Goal: Information Seeking & Learning: Learn about a topic

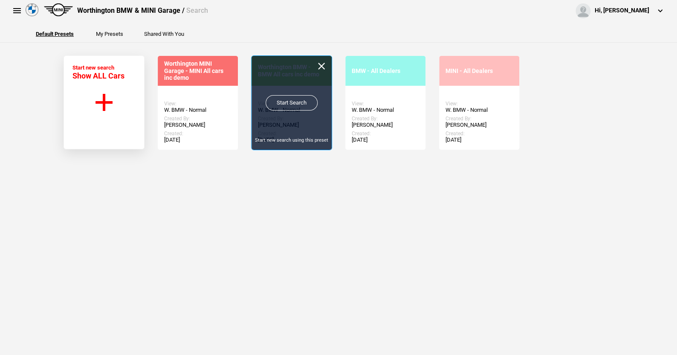
click at [286, 99] on link "Start Search" at bounding box center [292, 102] width 52 height 15
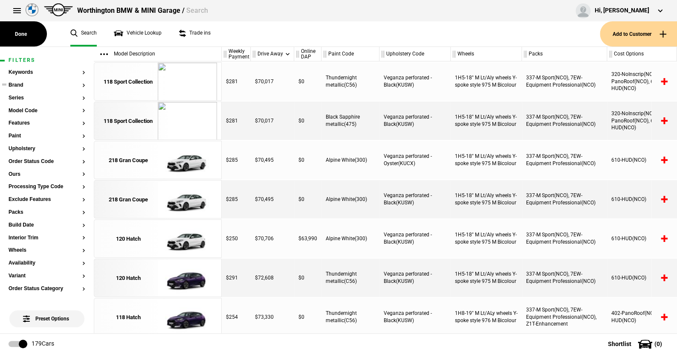
click at [19, 84] on button "Brand" at bounding box center [47, 85] width 77 height 6
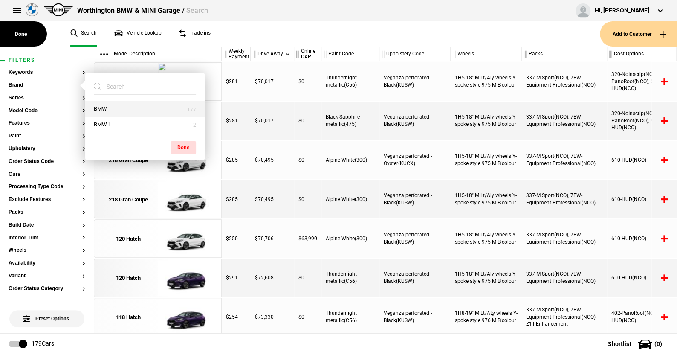
click at [103, 103] on button "BMW" at bounding box center [144, 109] width 119 height 16
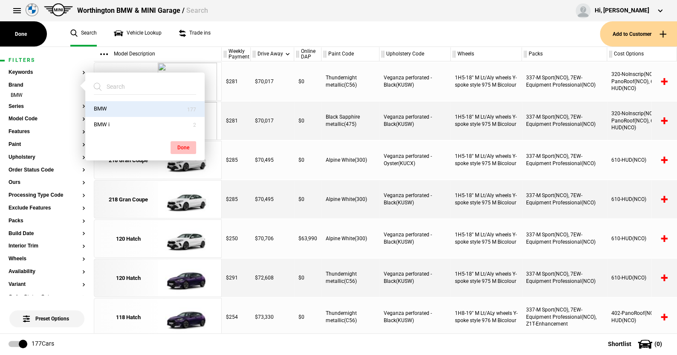
drag, startPoint x: 188, startPoint y: 146, endPoint x: 125, endPoint y: 121, distance: 68.3
click at [188, 146] on button "Done" at bounding box center [184, 147] width 26 height 13
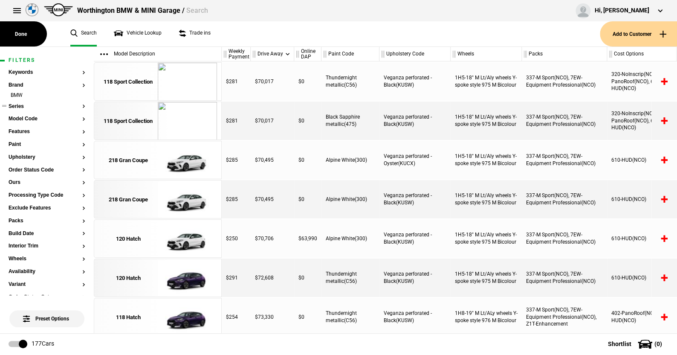
click at [18, 104] on button "Series" at bounding box center [47, 107] width 77 height 6
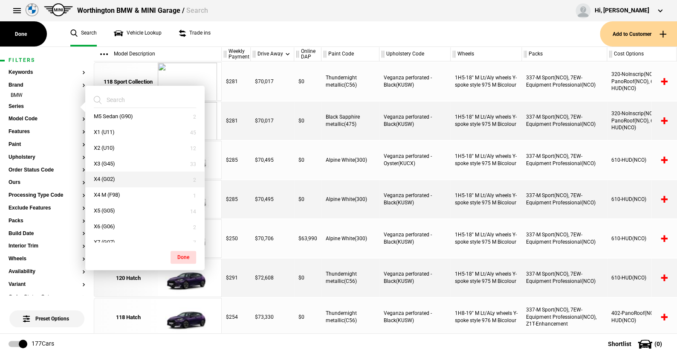
scroll to position [213, 0]
click at [110, 211] on button "X5 (G05)" at bounding box center [144, 208] width 119 height 16
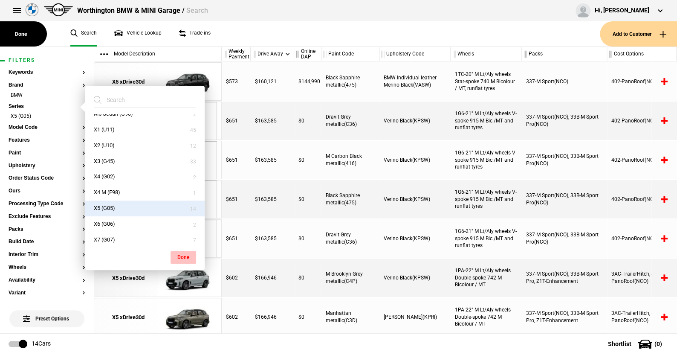
click at [189, 257] on button "Done" at bounding box center [184, 257] width 26 height 13
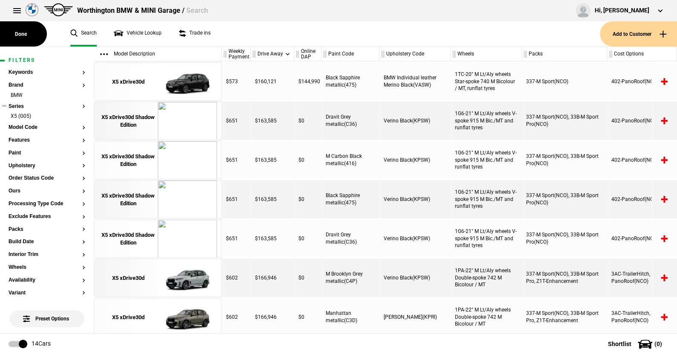
click at [27, 124] on ul "X5 (G05)" at bounding box center [47, 119] width 77 height 12
click at [28, 125] on button "Model Code" at bounding box center [47, 128] width 77 height 6
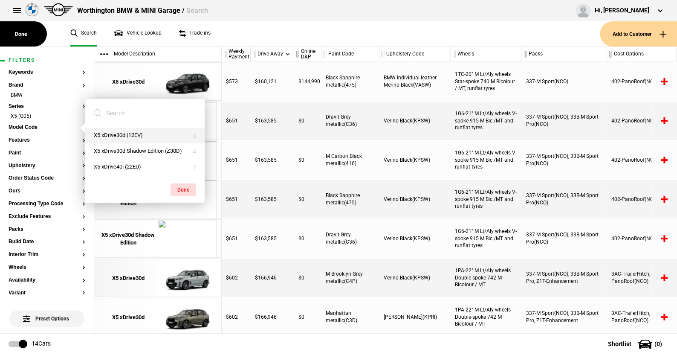
click at [119, 132] on button "X5 xDrive30d (12EV)" at bounding box center [144, 135] width 119 height 16
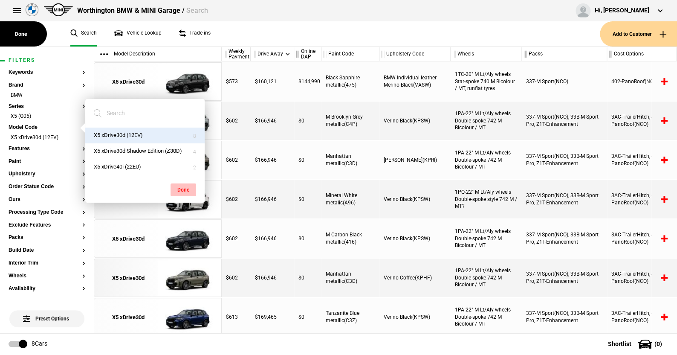
click at [187, 186] on button "Done" at bounding box center [184, 189] width 26 height 13
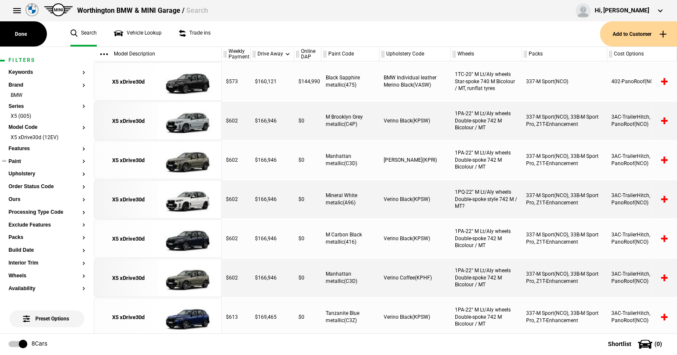
click at [17, 161] on button "Paint" at bounding box center [47, 162] width 77 height 6
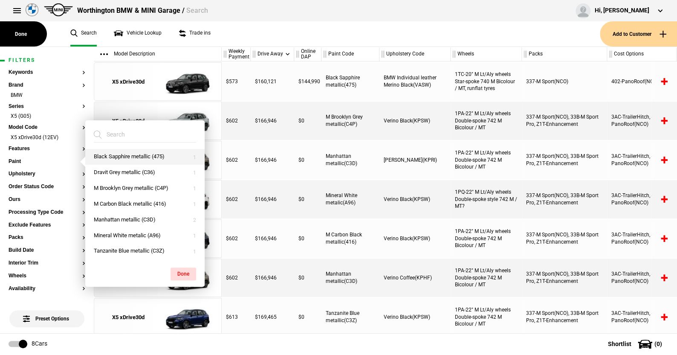
click at [120, 155] on button "Black Sapphire metallic (475)" at bounding box center [144, 157] width 119 height 16
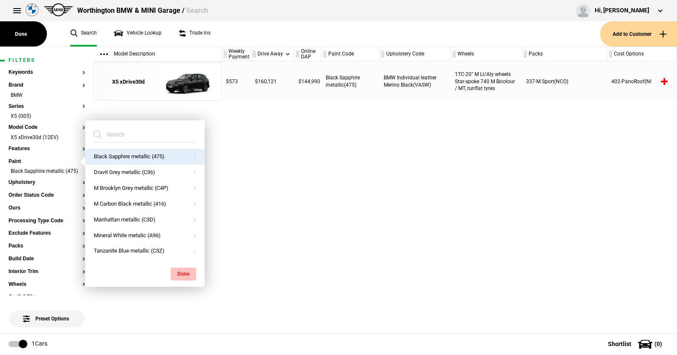
click at [183, 268] on button "Done" at bounding box center [184, 273] width 26 height 13
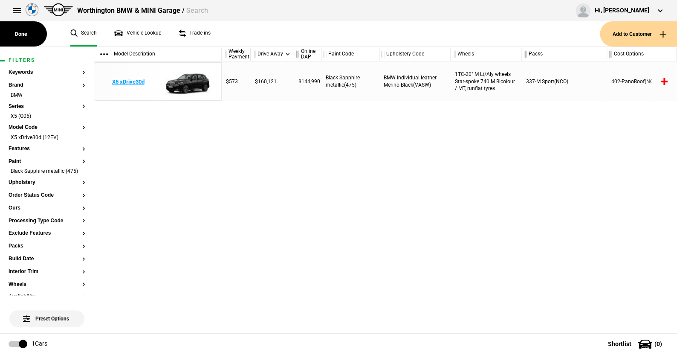
click at [190, 83] on img at bounding box center [187, 82] width 59 height 38
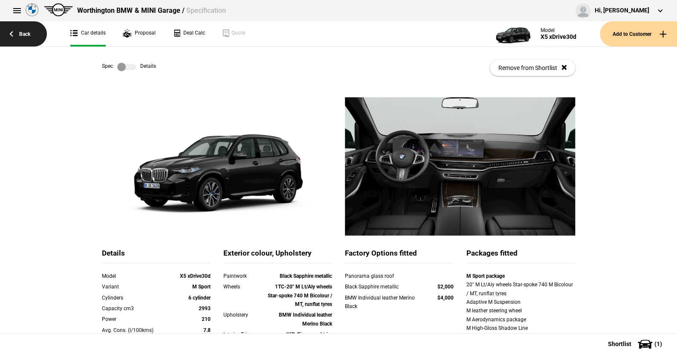
click at [25, 34] on link "Back" at bounding box center [23, 33] width 47 height 25
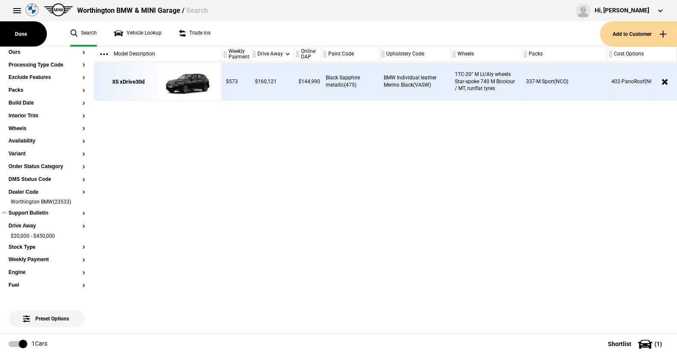
scroll to position [171, 0]
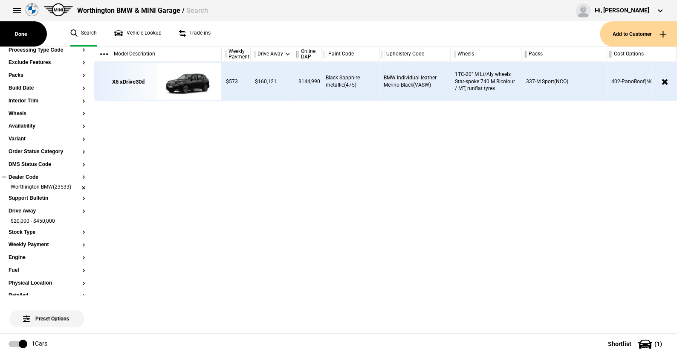
click at [76, 192] on li "Worthington BMW(23533)" at bounding box center [47, 187] width 77 height 9
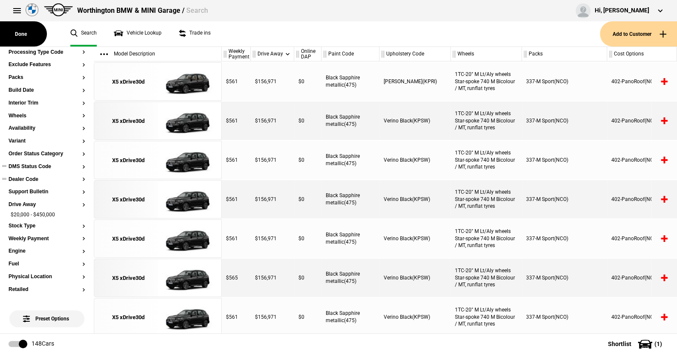
scroll to position [154, 0]
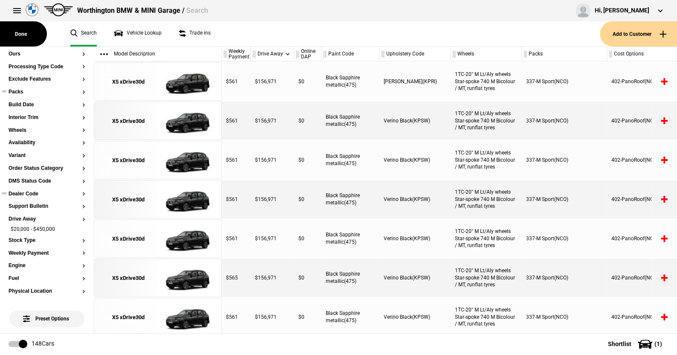
click at [18, 95] on button "Packs" at bounding box center [47, 92] width 77 height 6
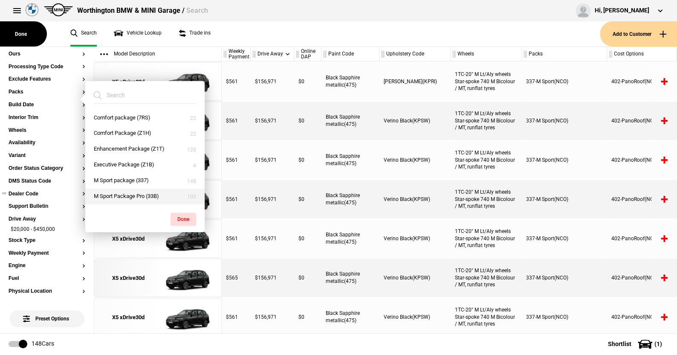
click at [119, 193] on button "M Sport Package Pro (33B)" at bounding box center [144, 196] width 119 height 16
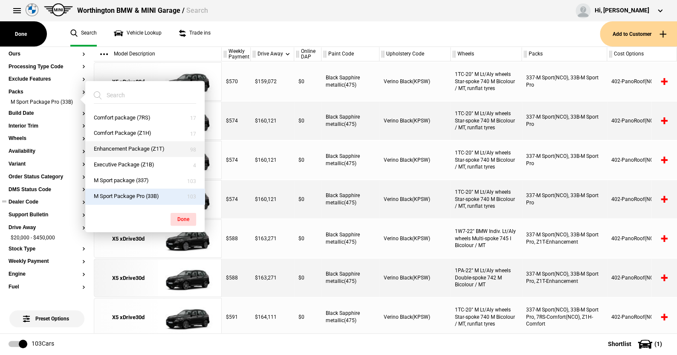
click at [119, 147] on button "Enhancement Package (Z1T)" at bounding box center [144, 149] width 119 height 16
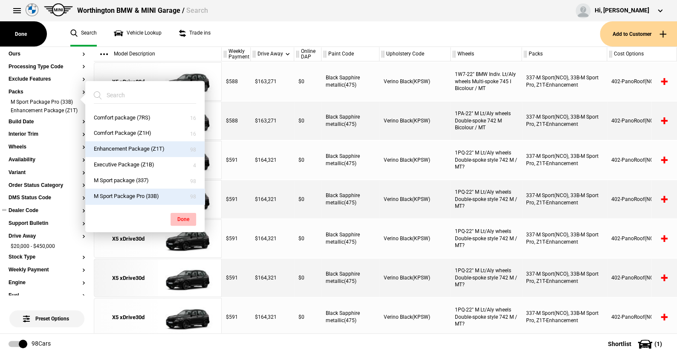
click at [179, 215] on button "Done" at bounding box center [184, 219] width 26 height 13
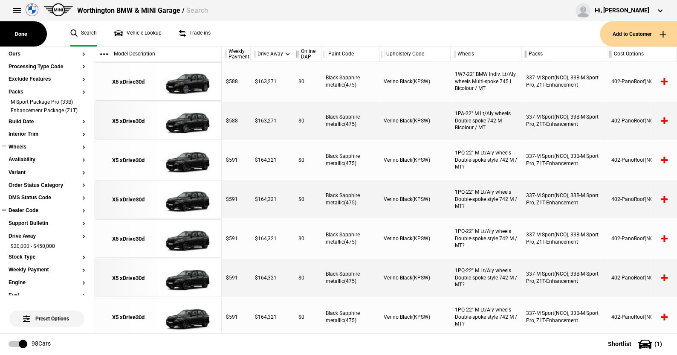
click at [25, 150] on button "Wheels" at bounding box center [47, 147] width 77 height 6
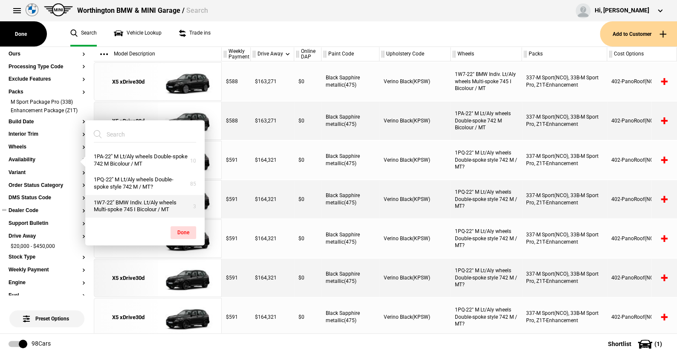
click at [124, 198] on button "1W7-22" BMW Indiv. Lt/Aly wheels Multi-spoke 745 I Bicolour / MT" at bounding box center [144, 206] width 119 height 23
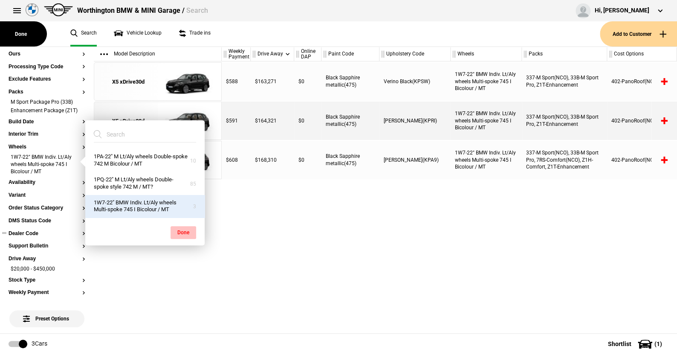
click at [180, 230] on button "Done" at bounding box center [184, 232] width 26 height 13
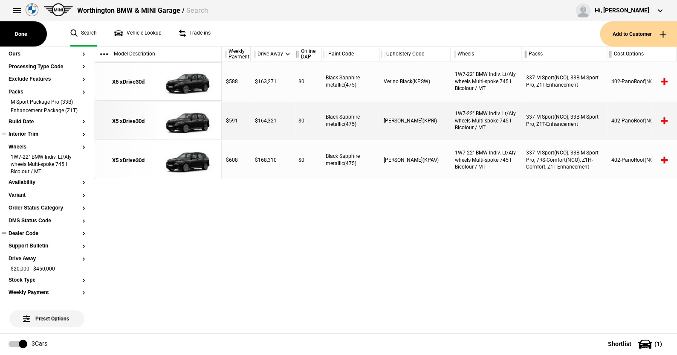
click at [34, 137] on button "Interior Trim" at bounding box center [47, 134] width 77 height 6
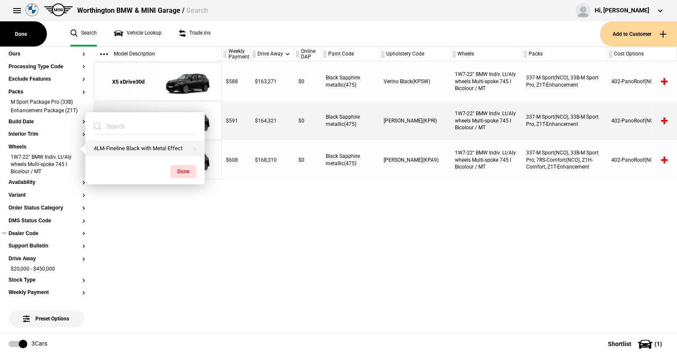
click at [126, 146] on button "4LM-Fineline Black with Metal Effect" at bounding box center [144, 149] width 119 height 16
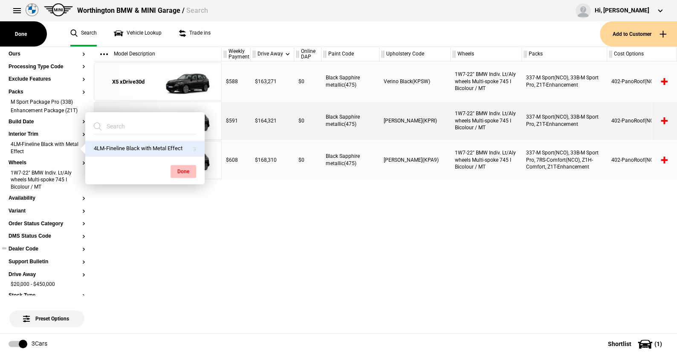
click at [180, 166] on button "Done" at bounding box center [184, 171] width 26 height 13
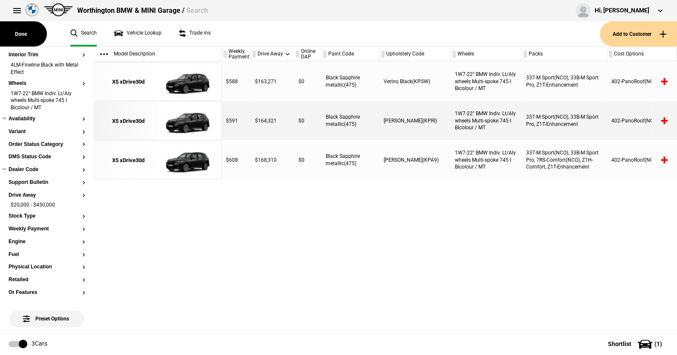
scroll to position [239, 0]
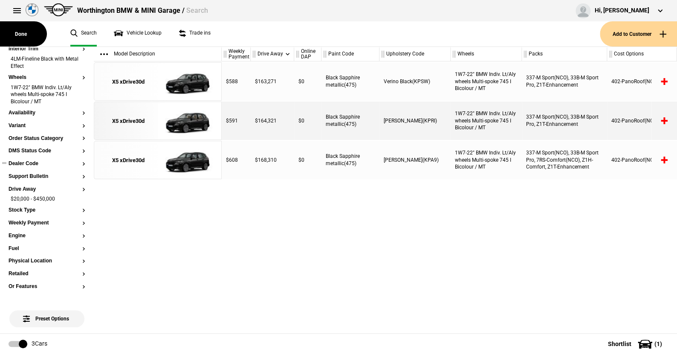
click at [36, 167] on button "Dealer Code" at bounding box center [47, 164] width 77 height 6
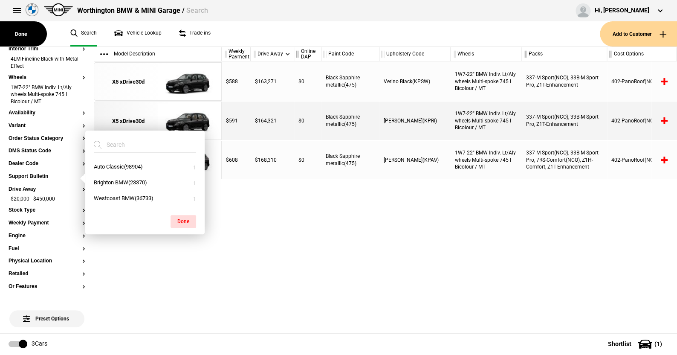
click at [261, 41] on ul "Search Vehicle Lookup Trade ins" at bounding box center [331, 33] width 538 height 25
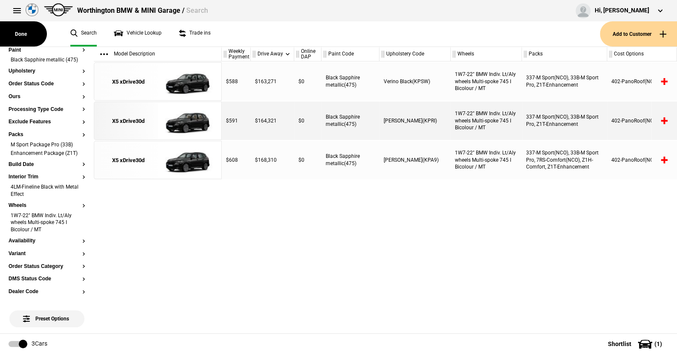
scroll to position [0, 0]
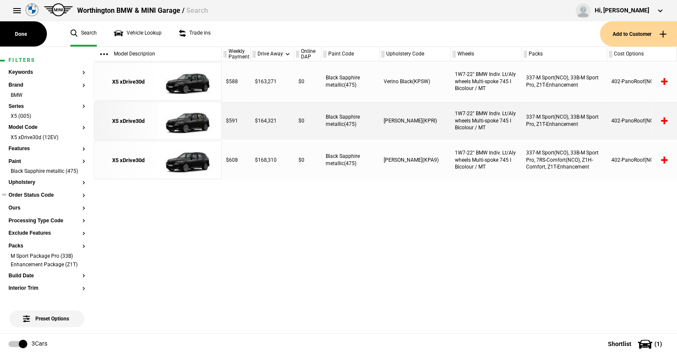
click at [30, 198] on button "Order Status Code" at bounding box center [47, 195] width 77 height 6
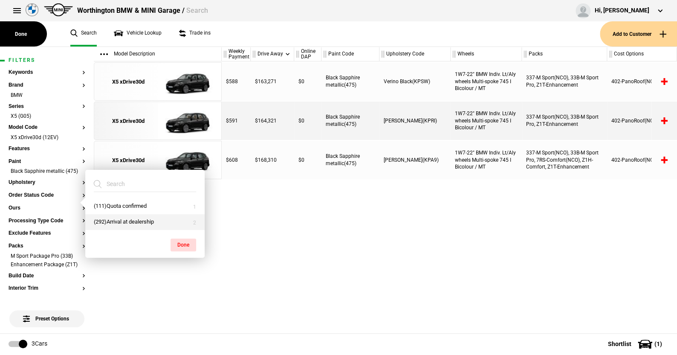
click at [104, 217] on button "(292)Arrival at dealership" at bounding box center [144, 222] width 119 height 16
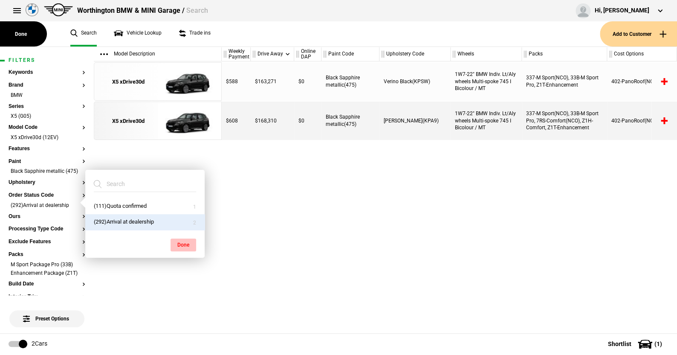
click at [180, 239] on button "Done" at bounding box center [184, 244] width 26 height 13
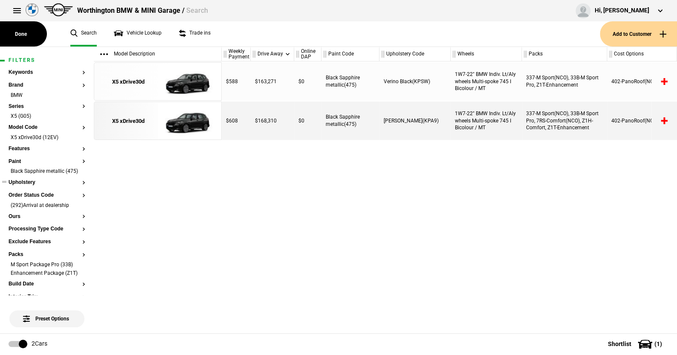
click at [31, 185] on button "Upholstery" at bounding box center [47, 183] width 77 height 6
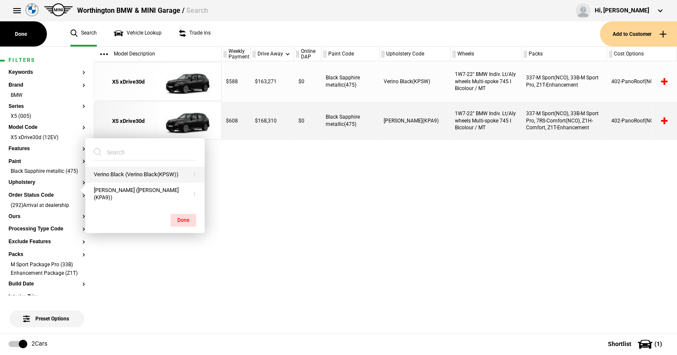
click at [125, 174] on button "Verino Black (Verino Black(KPSW))" at bounding box center [144, 175] width 119 height 16
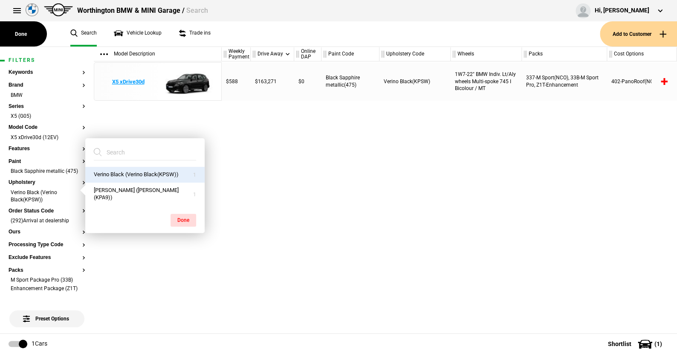
click at [186, 84] on img at bounding box center [187, 82] width 59 height 38
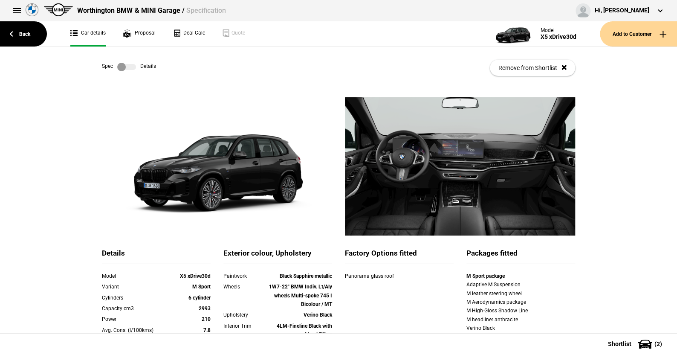
click at [132, 67] on label at bounding box center [126, 67] width 19 height 9
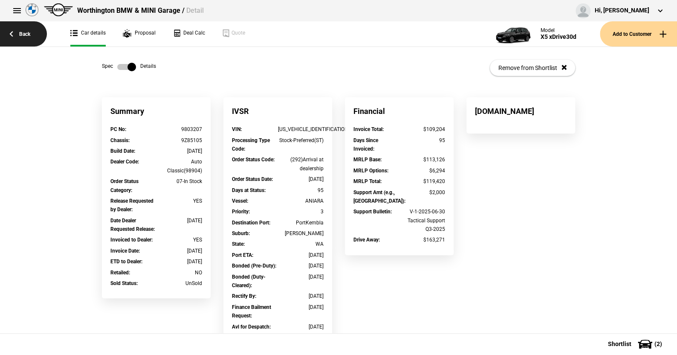
click at [26, 29] on link "Back" at bounding box center [23, 33] width 47 height 25
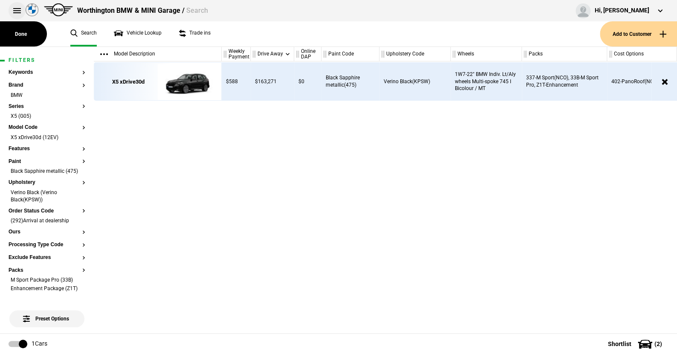
click at [17, 8] on button at bounding box center [17, 10] width 17 height 17
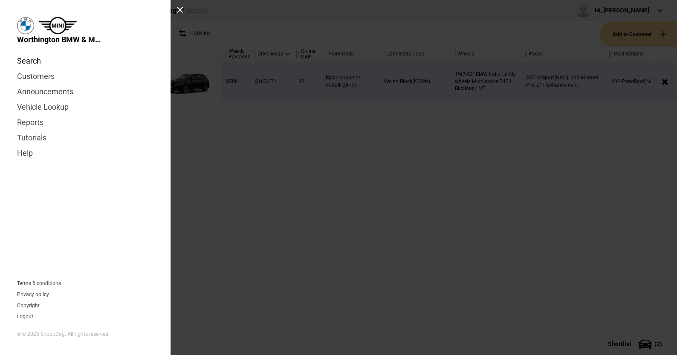
click at [26, 63] on link "Search" at bounding box center [85, 60] width 136 height 15
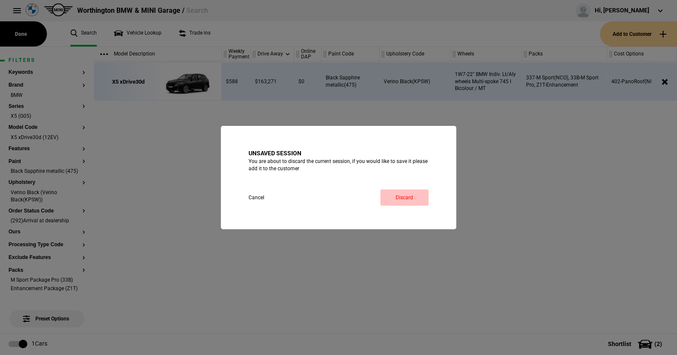
click at [406, 195] on link "Discard" at bounding box center [404, 197] width 48 height 16
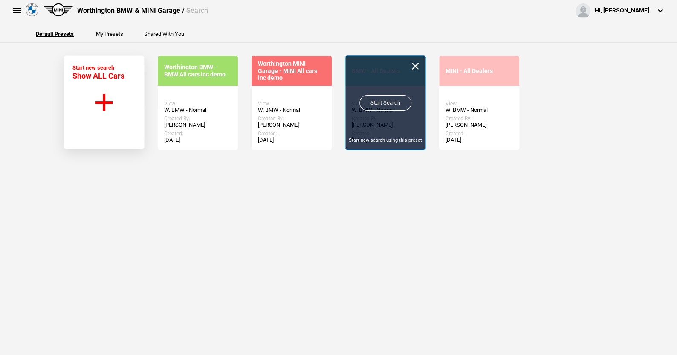
click at [378, 100] on link "Start Search" at bounding box center [385, 102] width 52 height 15
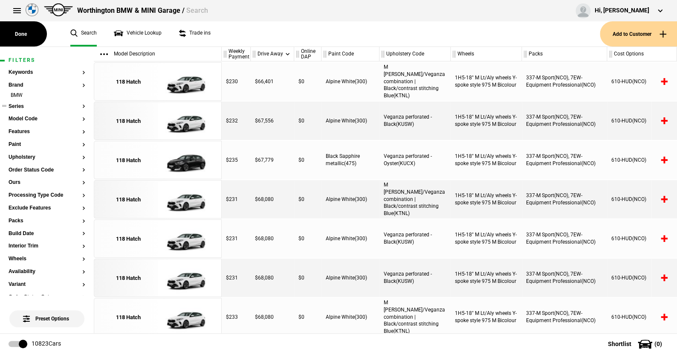
click at [18, 104] on button "Series" at bounding box center [47, 107] width 77 height 6
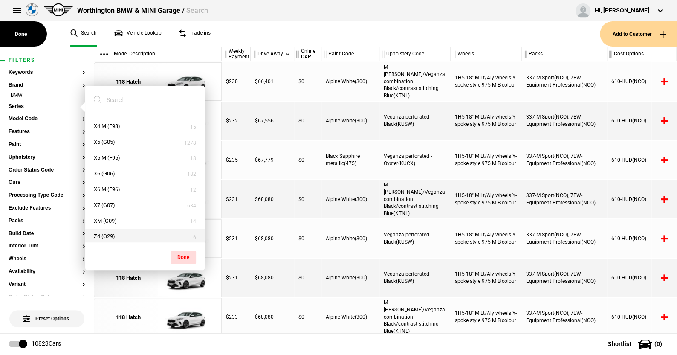
scroll to position [438, 0]
click at [115, 216] on button "XM (G09)" at bounding box center [144, 219] width 119 height 16
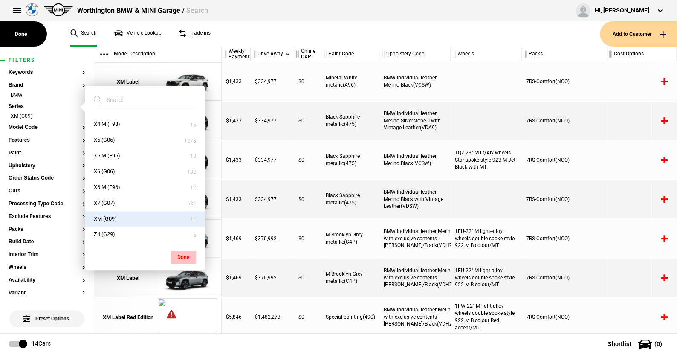
click at [182, 252] on button "Done" at bounding box center [184, 257] width 26 height 13
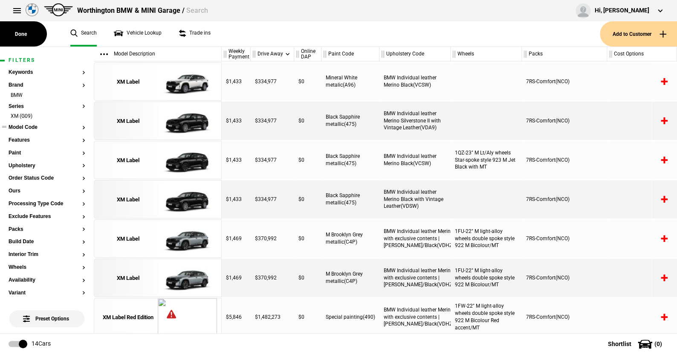
click at [27, 126] on button "Model Code" at bounding box center [47, 128] width 77 height 6
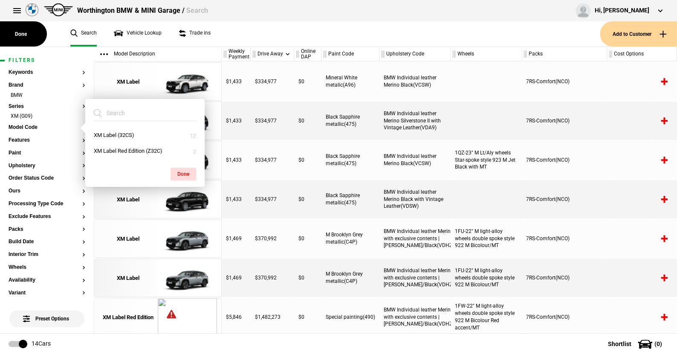
click at [227, 40] on ul "Search Vehicle Lookup Trade ins" at bounding box center [331, 33] width 538 height 25
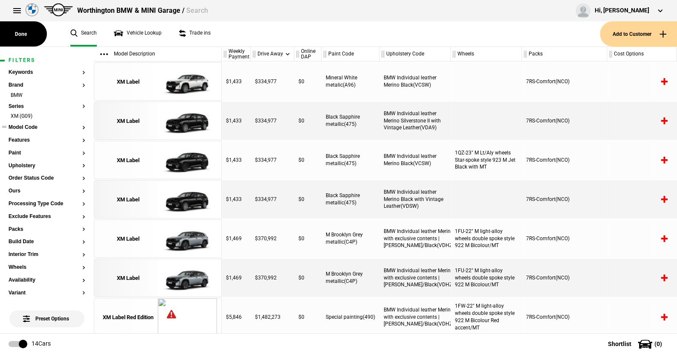
click at [26, 127] on button "Model Code" at bounding box center [47, 128] width 77 height 6
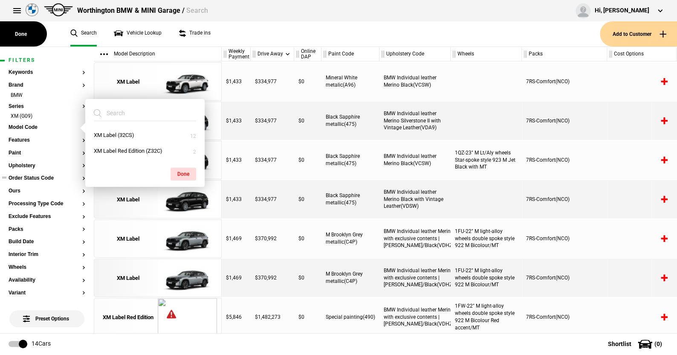
click at [30, 179] on button "Order Status Code" at bounding box center [47, 178] width 77 height 6
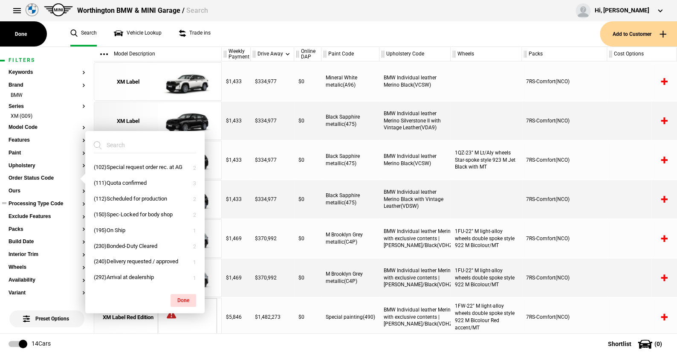
click at [35, 205] on button "Processing Type Code" at bounding box center [47, 204] width 77 height 6
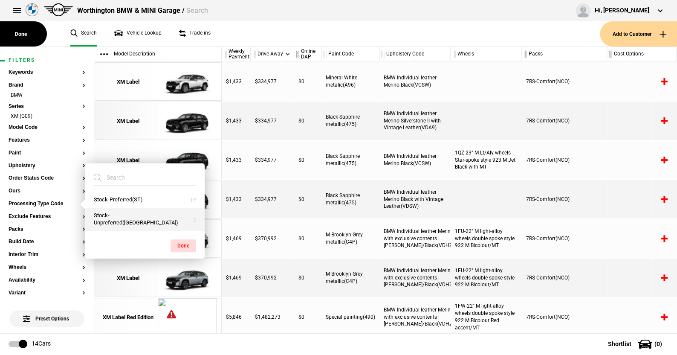
click at [127, 220] on button "Stock-Unpreferred([GEOGRAPHIC_DATA])" at bounding box center [144, 219] width 119 height 23
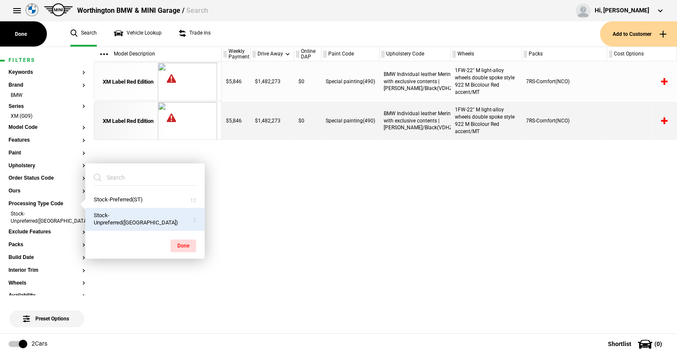
click at [112, 160] on div "Pricing is not available. For details, see Why are some cars priced at a Millio…" at bounding box center [158, 197] width 128 height 272
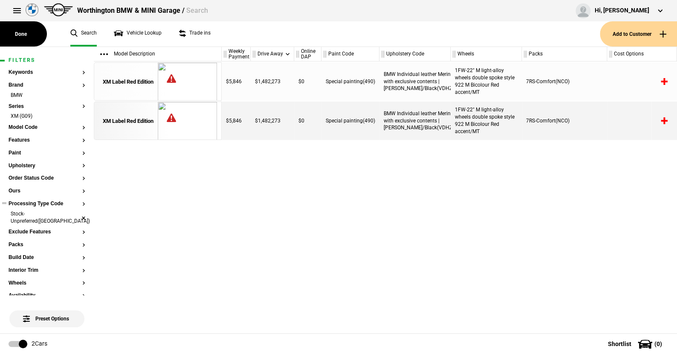
click at [76, 212] on li "Stock-Unpreferred([GEOGRAPHIC_DATA])" at bounding box center [47, 218] width 77 height 16
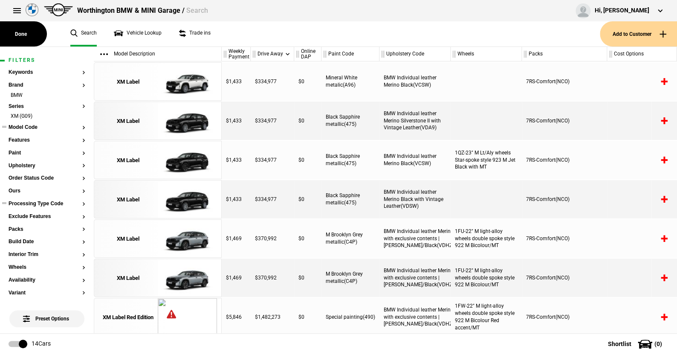
click at [30, 125] on button "Model Code" at bounding box center [47, 128] width 77 height 6
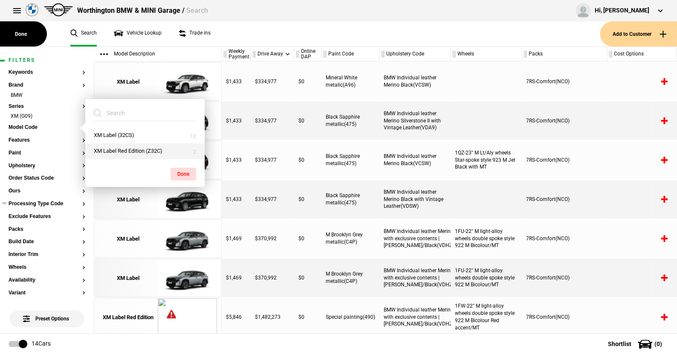
click at [134, 148] on button "XM Label Red Edition (Z32C)" at bounding box center [144, 151] width 119 height 16
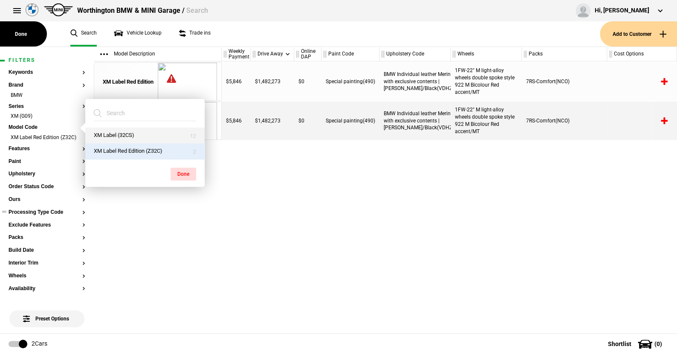
click at [126, 132] on button "XM Label (32CS)" at bounding box center [144, 135] width 119 height 16
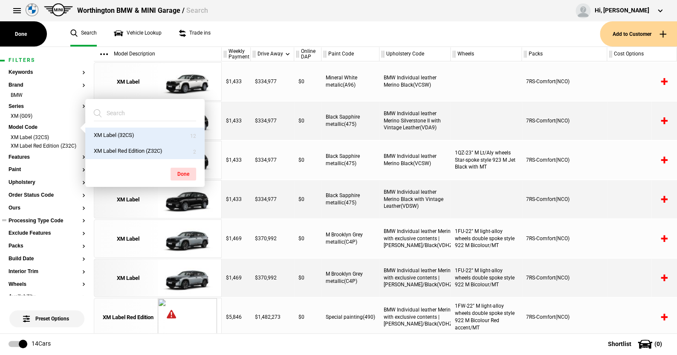
click at [125, 148] on button "XM Label Red Edition (Z32C)" at bounding box center [144, 151] width 119 height 16
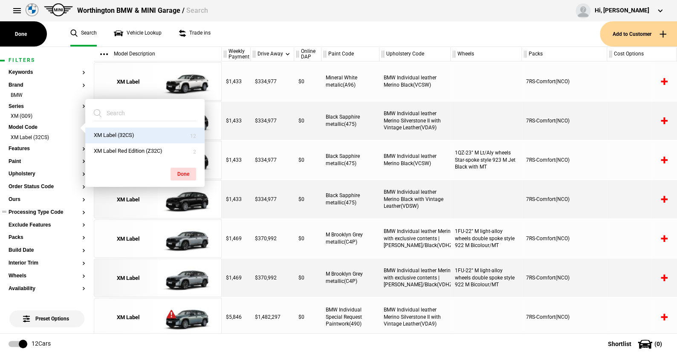
click at [259, 33] on ul "Search Vehicle Lookup Trade ins" at bounding box center [331, 33] width 538 height 25
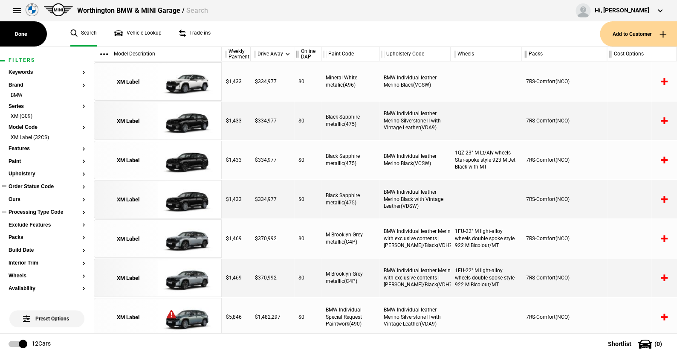
click at [42, 184] on button "Order Status Code" at bounding box center [47, 187] width 77 height 6
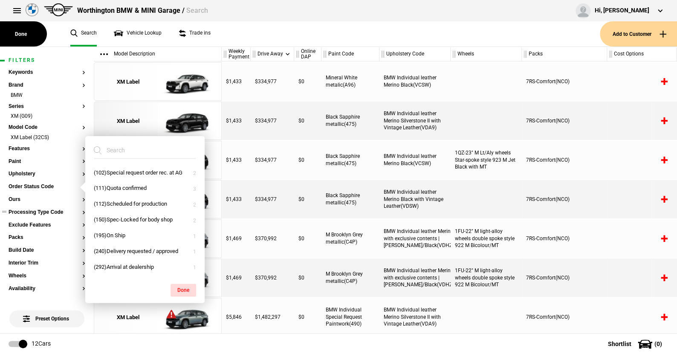
click at [310, 29] on ul "Search Vehicle Lookup Trade ins" at bounding box center [331, 33] width 538 height 25
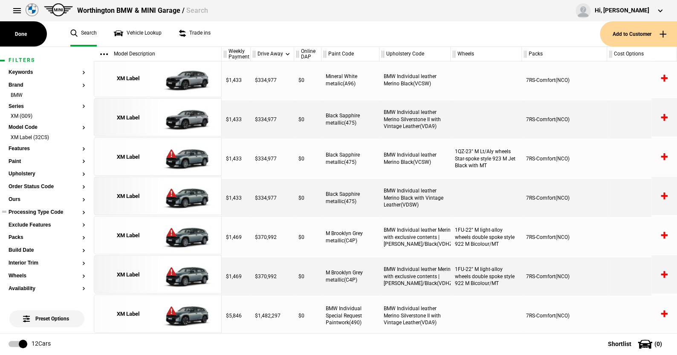
scroll to position [0, 0]
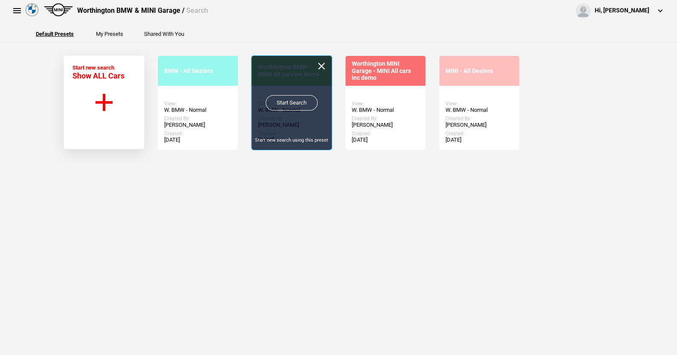
click at [290, 99] on link "Start Search" at bounding box center [292, 102] width 52 height 15
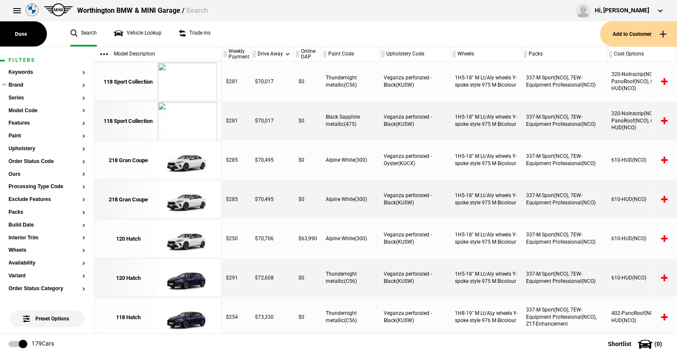
click at [20, 83] on button "Brand" at bounding box center [47, 85] width 77 height 6
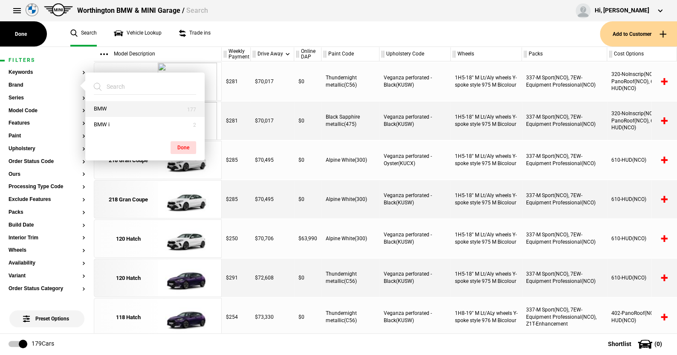
click at [115, 107] on button "BMW" at bounding box center [144, 109] width 119 height 16
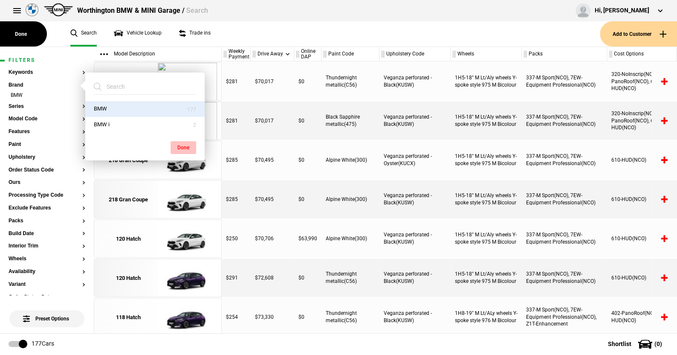
click at [185, 146] on button "Done" at bounding box center [184, 147] width 26 height 13
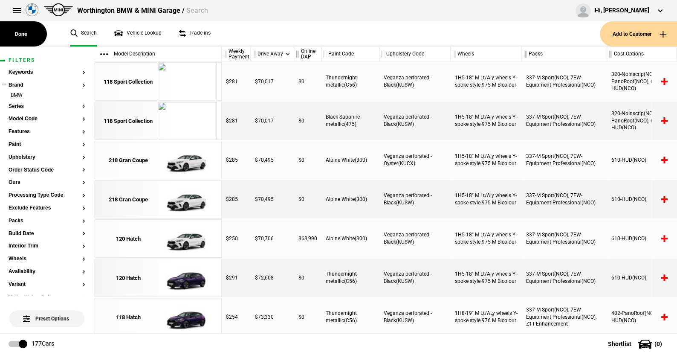
click at [19, 102] on ul "BMW" at bounding box center [47, 98] width 77 height 12
click at [20, 104] on button "Series" at bounding box center [47, 107] width 77 height 6
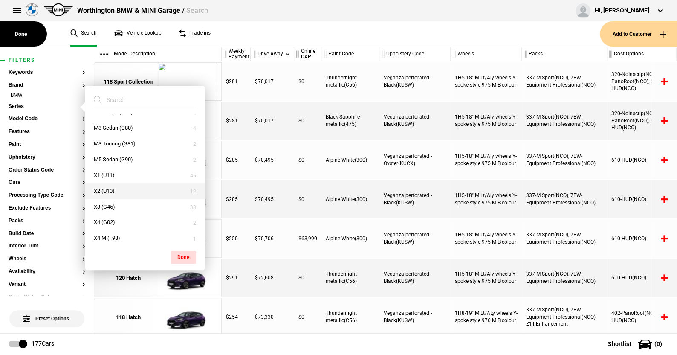
scroll to position [234, 0]
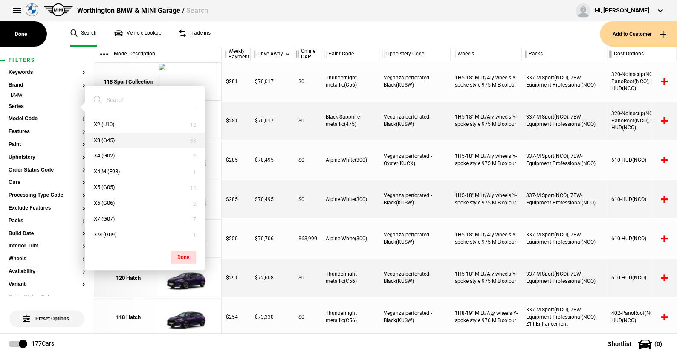
click at [109, 137] on button "X3 (G45)" at bounding box center [144, 141] width 119 height 16
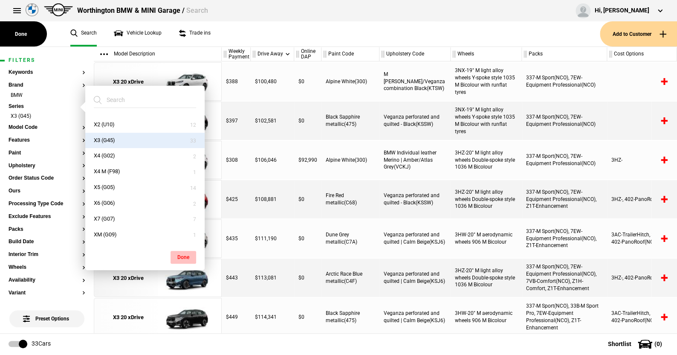
click at [181, 254] on button "Done" at bounding box center [184, 257] width 26 height 13
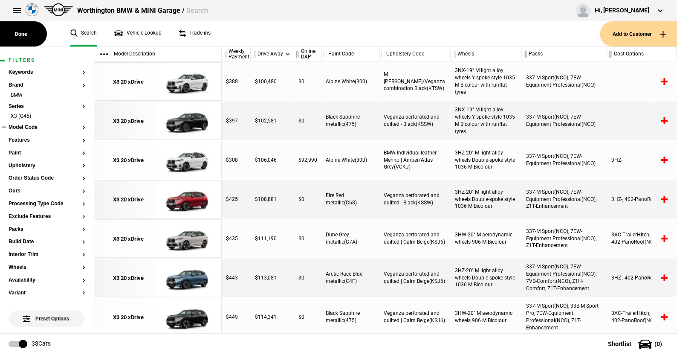
click at [35, 126] on button "Model Code" at bounding box center [47, 128] width 77 height 6
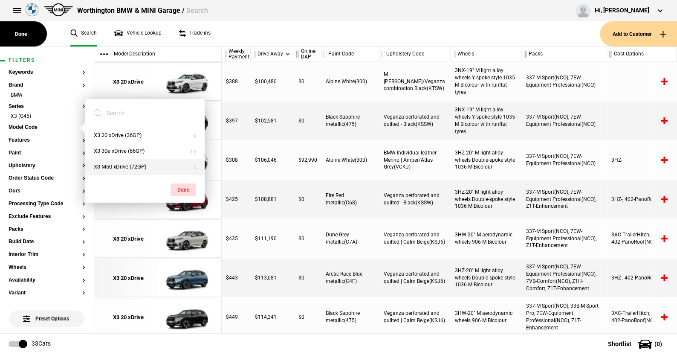
click at [118, 166] on button "X3 M50 xDrive (72GP)" at bounding box center [144, 167] width 119 height 16
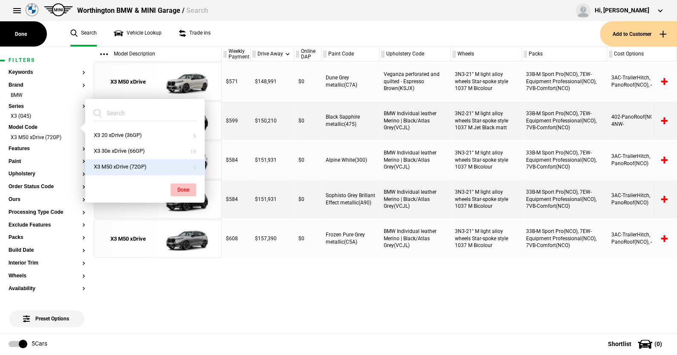
click at [186, 186] on button "Done" at bounding box center [184, 189] width 26 height 13
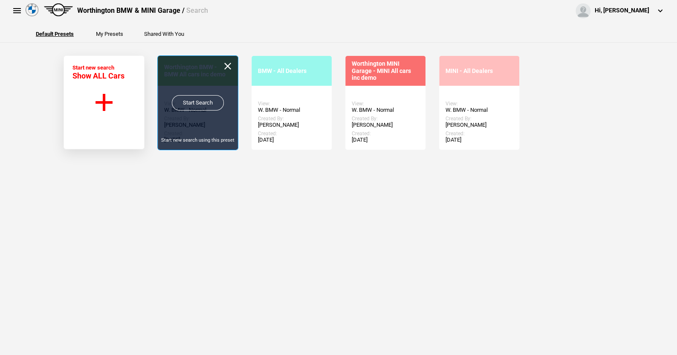
click at [196, 99] on link "Start Search" at bounding box center [198, 102] width 52 height 15
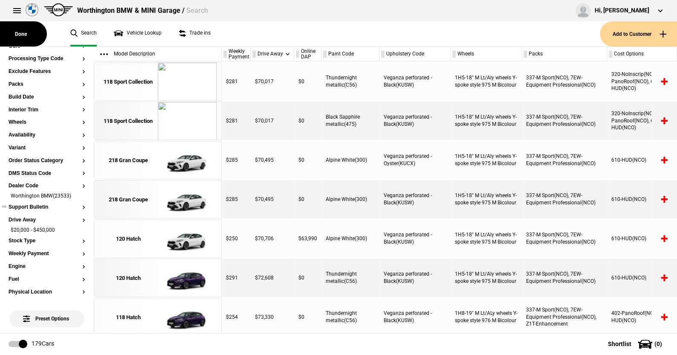
scroll to position [213, 0]
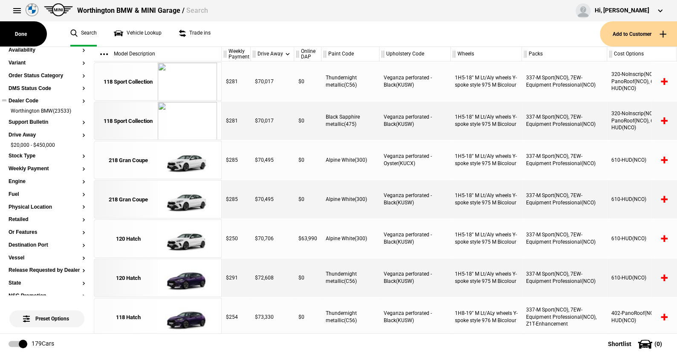
click at [26, 98] on button "Dealer Code" at bounding box center [47, 101] width 77 height 6
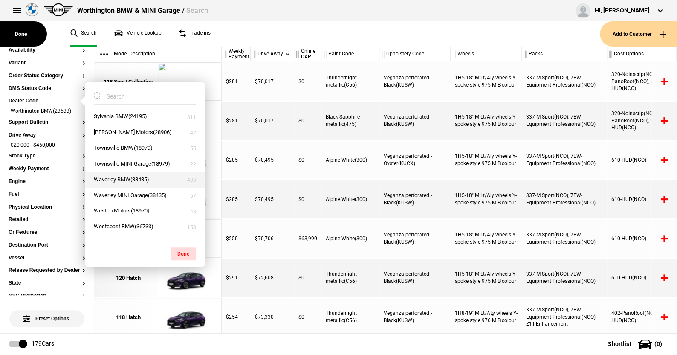
scroll to position [938, 0]
click at [113, 129] on button "Sylvania BMW(24195)" at bounding box center [144, 132] width 119 height 16
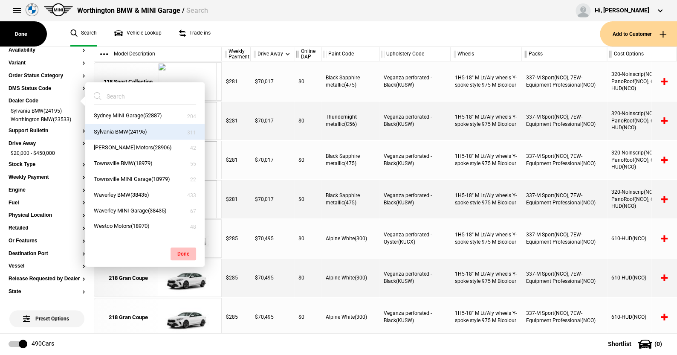
click at [187, 250] on button "Done" at bounding box center [184, 253] width 26 height 13
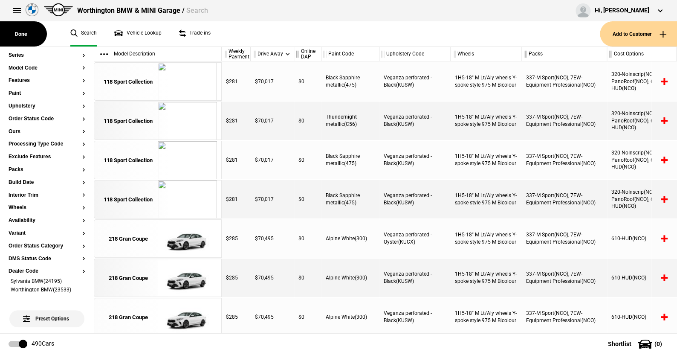
scroll to position [0, 0]
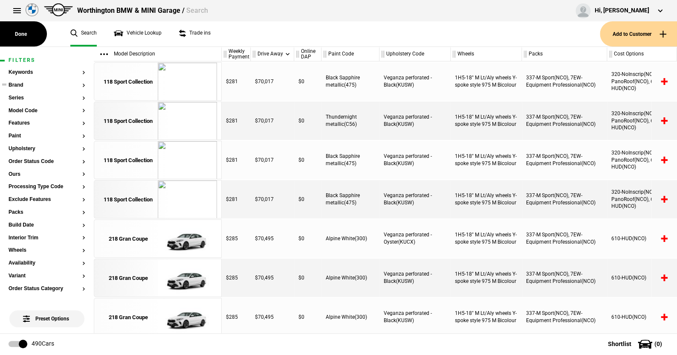
click at [22, 84] on button "Brand" at bounding box center [47, 85] width 77 height 6
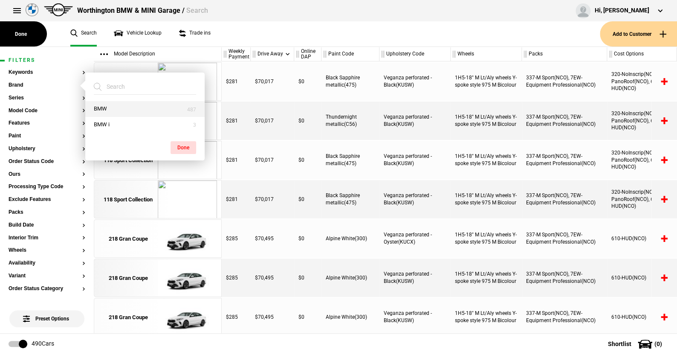
click at [99, 104] on button "BMW" at bounding box center [144, 109] width 119 height 16
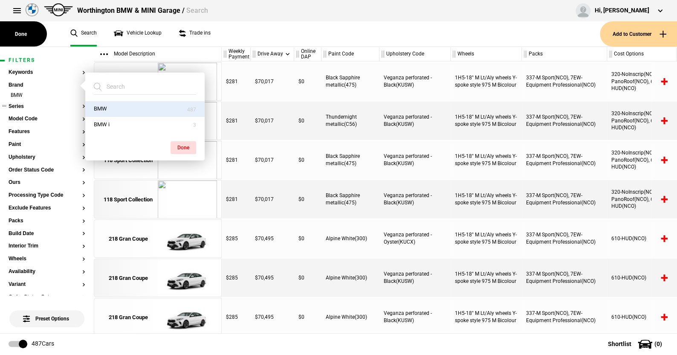
drag, startPoint x: 185, startPoint y: 141, endPoint x: 47, endPoint y: 115, distance: 140.2
click at [185, 141] on button "Done" at bounding box center [184, 147] width 26 height 13
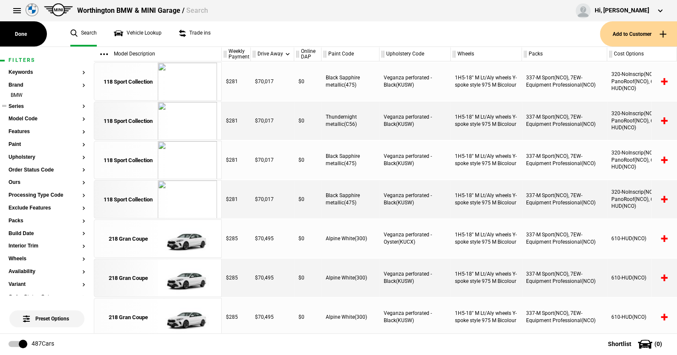
click at [22, 105] on button "Series" at bounding box center [47, 107] width 77 height 6
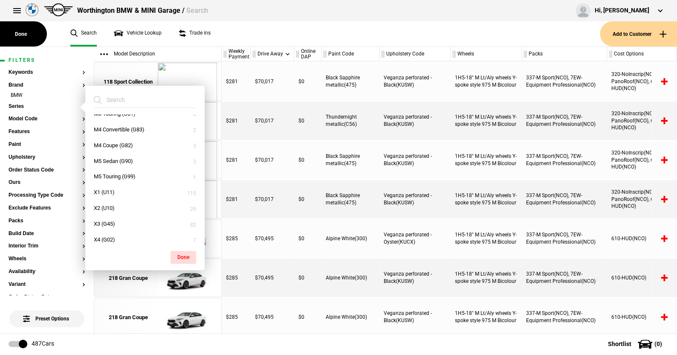
scroll to position [256, 0]
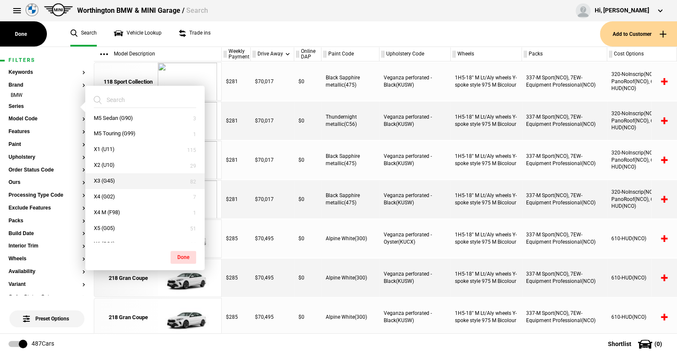
click at [113, 179] on button "X3 (G45)" at bounding box center [144, 181] width 119 height 16
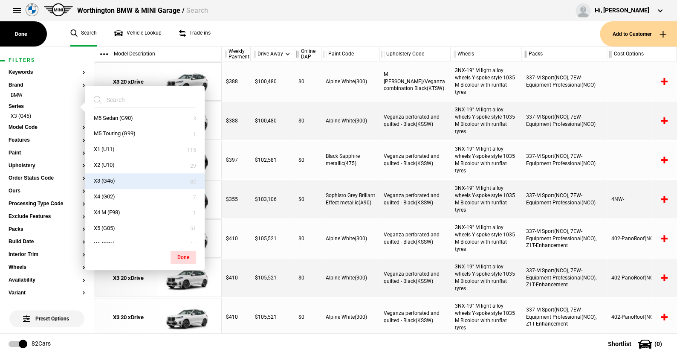
drag, startPoint x: 185, startPoint y: 255, endPoint x: 143, endPoint y: 229, distance: 49.4
click at [181, 252] on button "Done" at bounding box center [184, 257] width 26 height 13
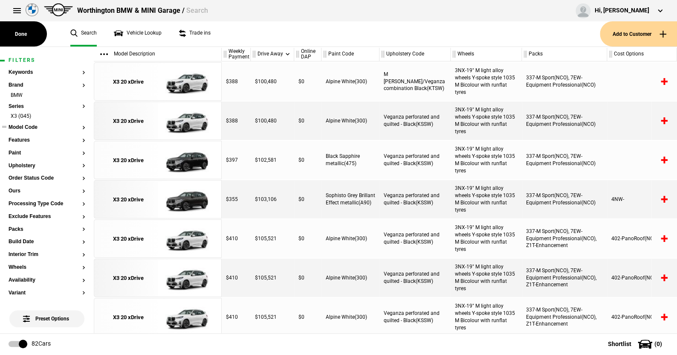
click at [29, 127] on button "Model Code" at bounding box center [47, 128] width 77 height 6
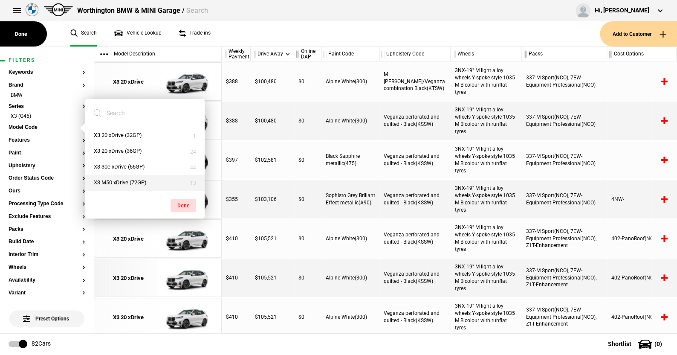
click at [116, 182] on button "X3 M50 xDrive (72GP)" at bounding box center [144, 183] width 119 height 16
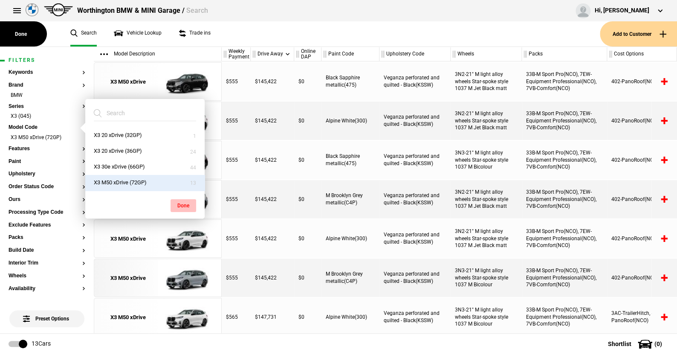
click at [185, 203] on button "Done" at bounding box center [184, 205] width 26 height 13
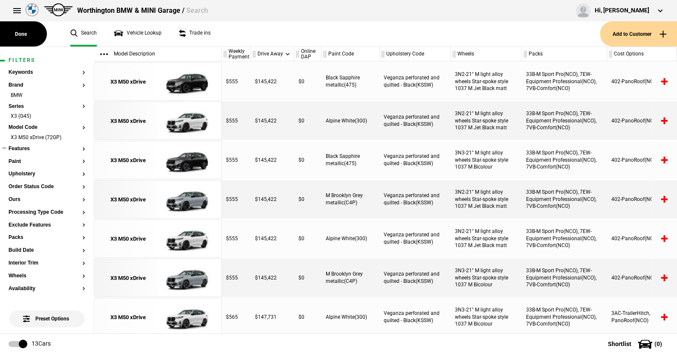
click at [22, 147] on button "Features" at bounding box center [47, 149] width 77 height 6
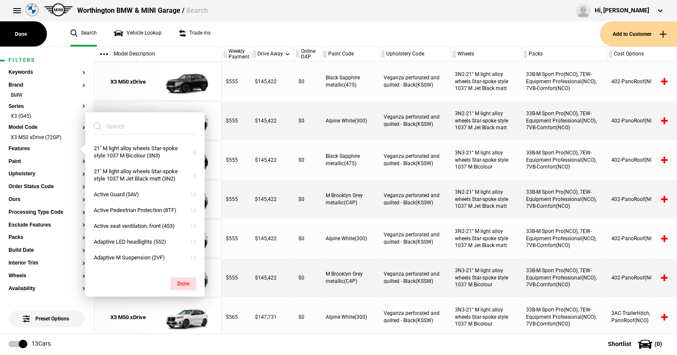
click at [239, 41] on ul "Search Vehicle Lookup Trade ins" at bounding box center [331, 33] width 538 height 25
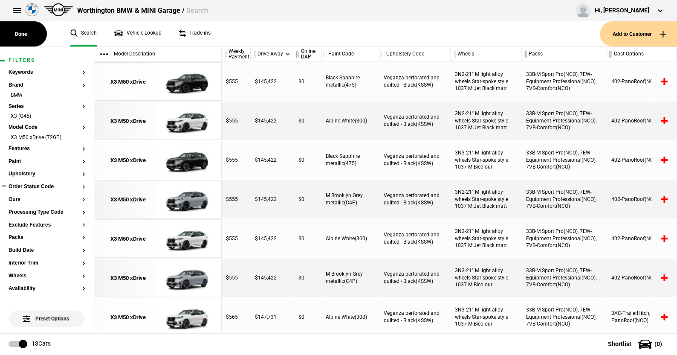
click at [39, 186] on button "Order Status Code" at bounding box center [47, 187] width 77 height 6
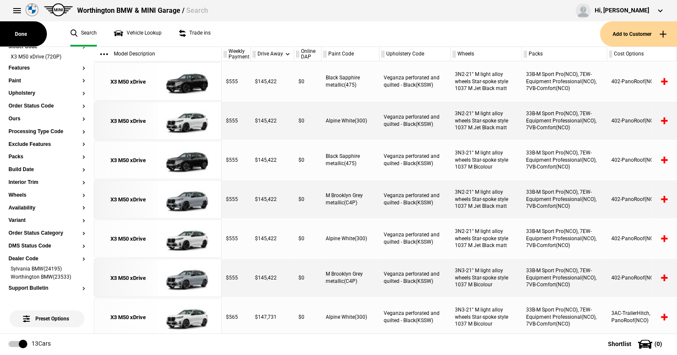
scroll to position [85, 0]
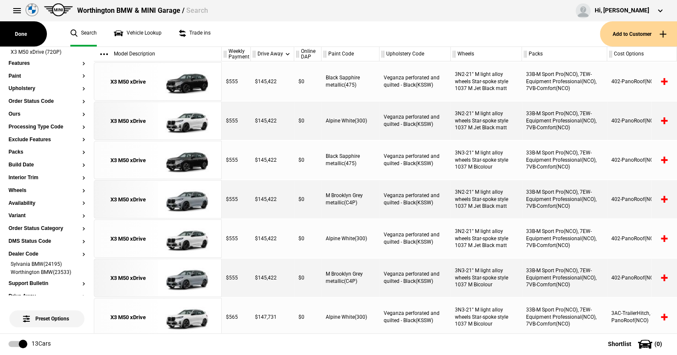
click at [228, 37] on ul "Search Vehicle Lookup Trade ins" at bounding box center [331, 33] width 538 height 25
click at [75, 273] on li "Worthington BMW(23533)" at bounding box center [47, 273] width 77 height 9
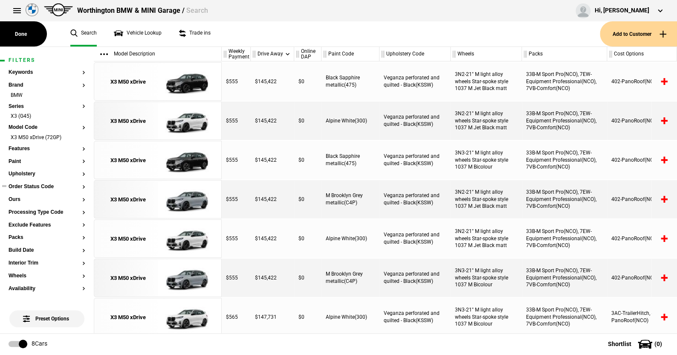
click at [31, 188] on button "Order Status Code" at bounding box center [47, 187] width 77 height 6
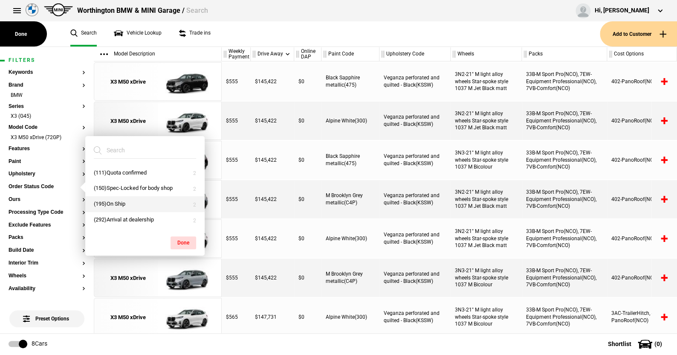
click at [112, 200] on button "(195)On Ship" at bounding box center [144, 204] width 119 height 16
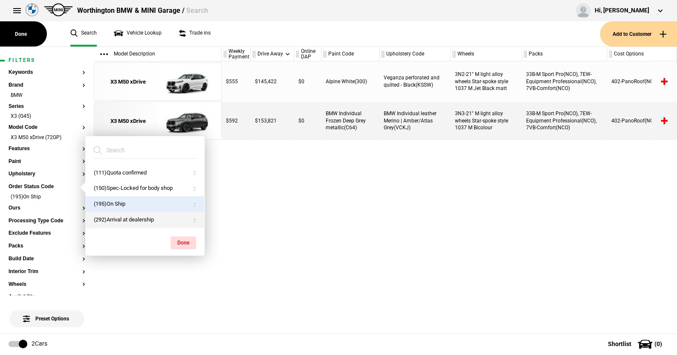
click at [113, 217] on button "(292)Arrival at dealership" at bounding box center [144, 220] width 119 height 16
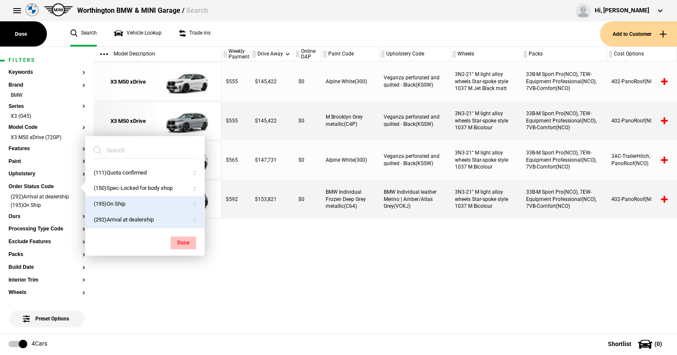
click at [183, 240] on button "Done" at bounding box center [184, 242] width 26 height 13
